Goal: Information Seeking & Learning: Learn about a topic

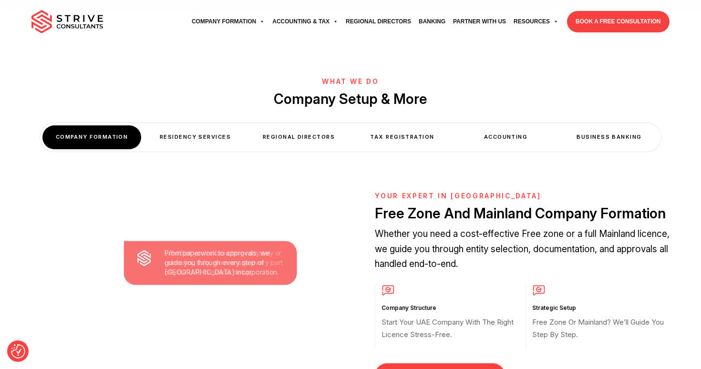
scroll to position [334, 0]
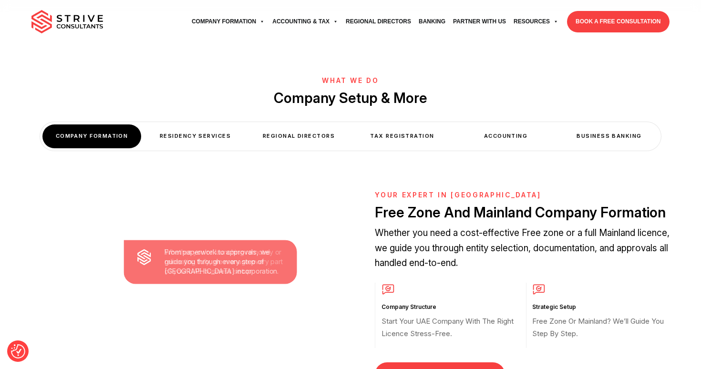
click at [191, 125] on div "Residency Services" at bounding box center [195, 136] width 99 height 23
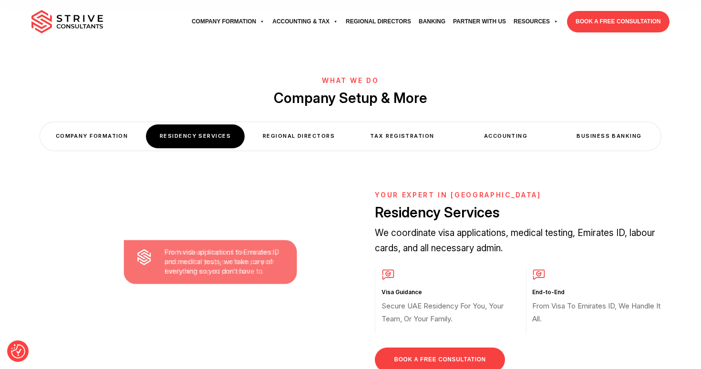
click at [301, 125] on div "Regional Directors" at bounding box center [299, 136] width 99 height 23
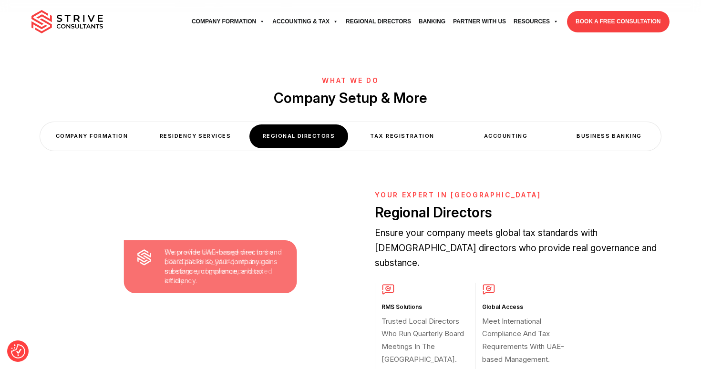
click at [445, 125] on div "Tax Registration" at bounding box center [402, 136] width 99 height 23
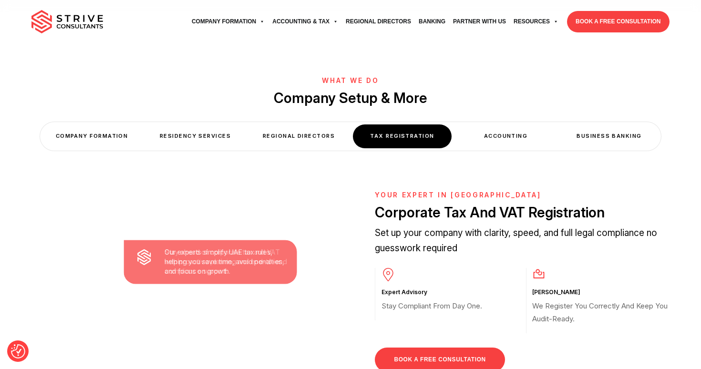
click at [533, 125] on div "Accounting" at bounding box center [506, 136] width 99 height 23
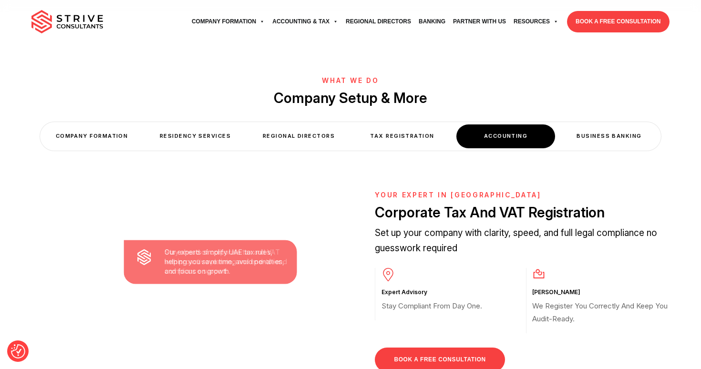
click at [609, 125] on div "Business Banking" at bounding box center [609, 136] width 99 height 23
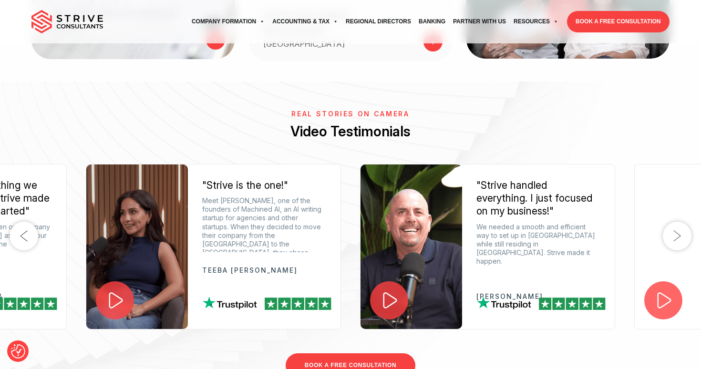
scroll to position [1331, 0]
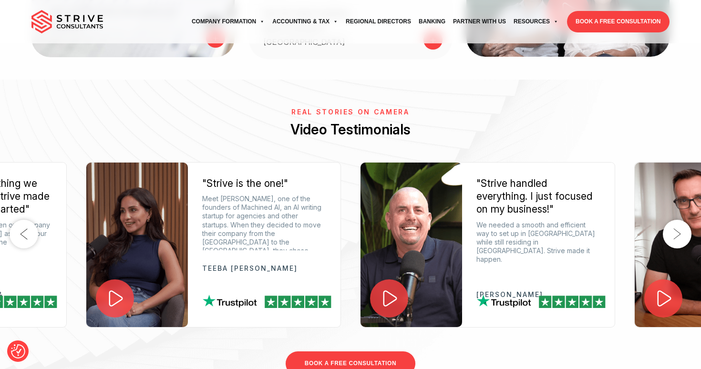
click at [115, 289] on icon at bounding box center [115, 299] width 21 height 21
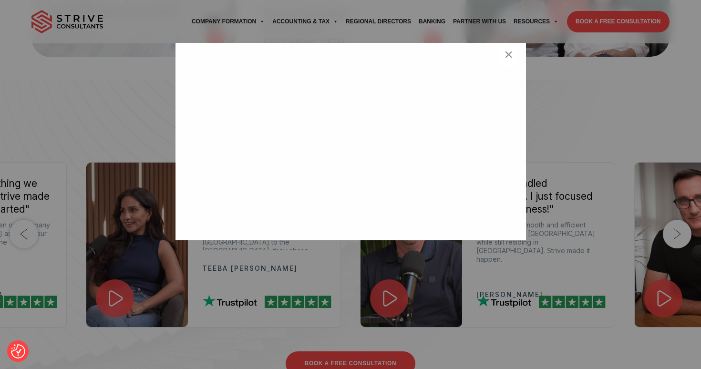
scroll to position [31, 0]
click at [559, 107] on div "<br /> ×" at bounding box center [350, 184] width 701 height 369
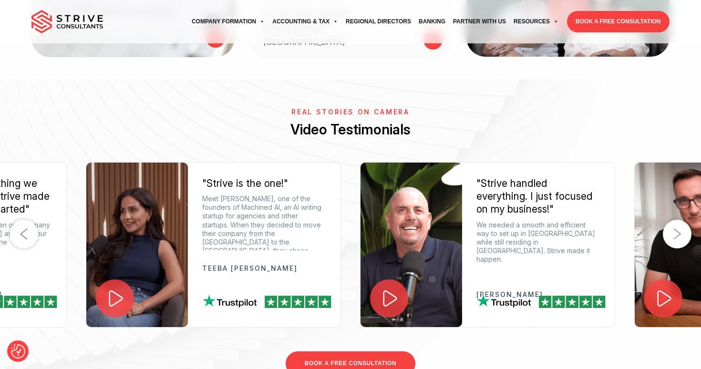
click at [387, 289] on icon at bounding box center [390, 299] width 20 height 20
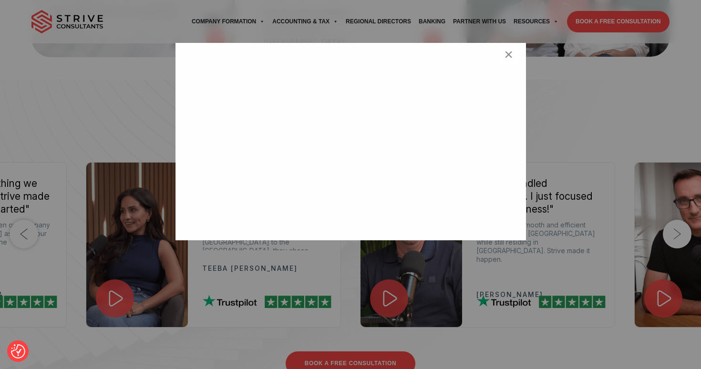
click at [582, 126] on div "<br /> ×" at bounding box center [350, 184] width 701 height 369
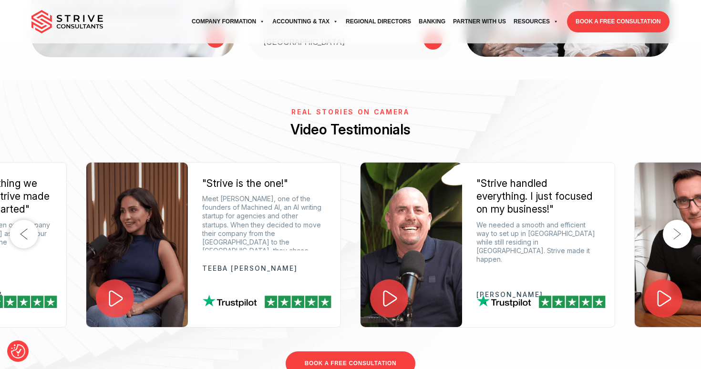
click at [675, 220] on button "Next" at bounding box center [677, 234] width 29 height 29
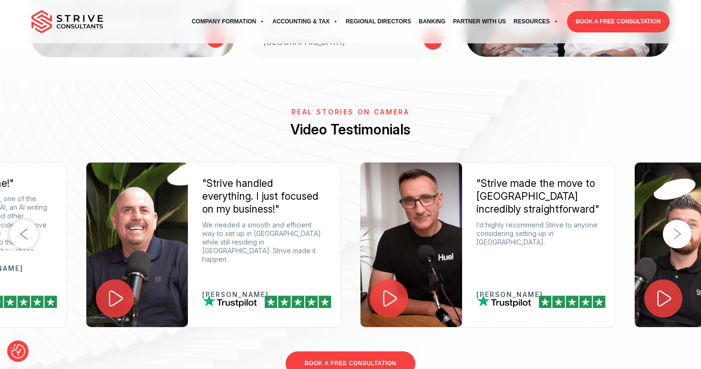
click at [675, 220] on button "Next" at bounding box center [677, 234] width 29 height 29
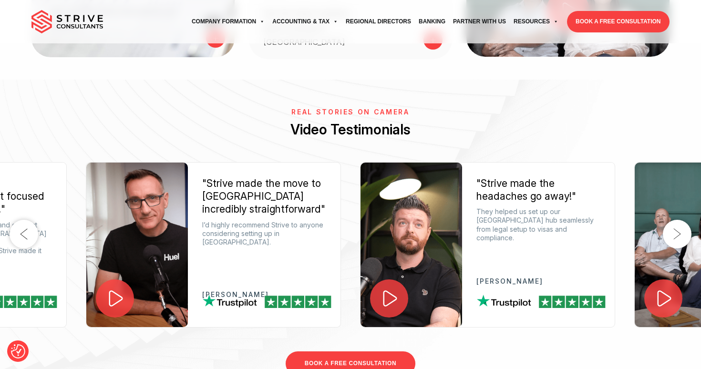
click at [115, 288] on icon at bounding box center [115, 298] width 21 height 21
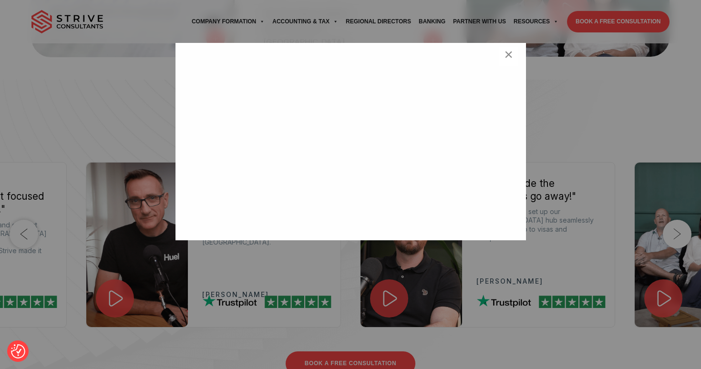
click at [580, 165] on div "<br /> ×" at bounding box center [350, 184] width 701 height 369
